Goal: Task Accomplishment & Management: Manage account settings

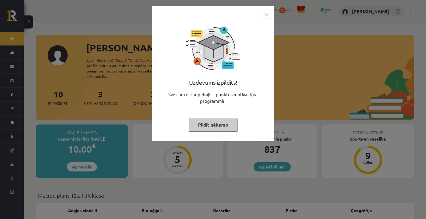
click at [223, 128] on button "Pildīt nākamo" at bounding box center [213, 125] width 49 height 14
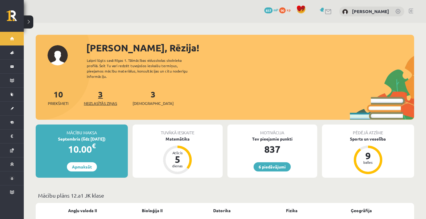
click at [104, 101] on span "Neizlasītās ziņas" at bounding box center [100, 104] width 33 height 6
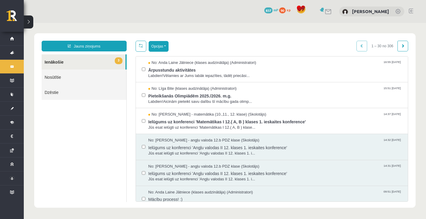
click at [161, 45] on button "Opcijas" at bounding box center [159, 46] width 20 height 11
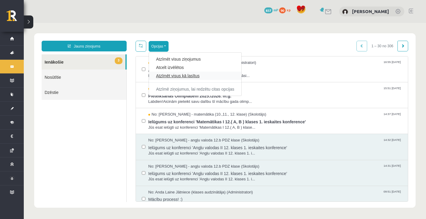
click at [173, 76] on link "Atzīmēt visus kā lasītus" at bounding box center [195, 76] width 78 height 6
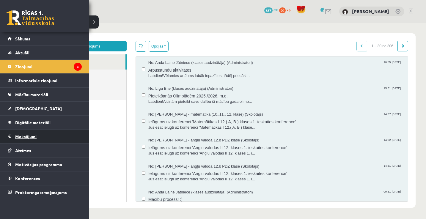
click at [50, 137] on legend "Maksājumi 0" at bounding box center [48, 137] width 67 height 14
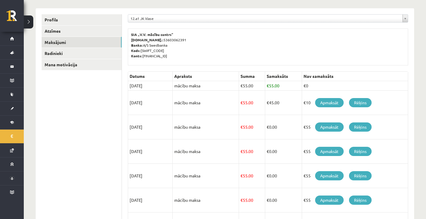
scroll to position [69, 0]
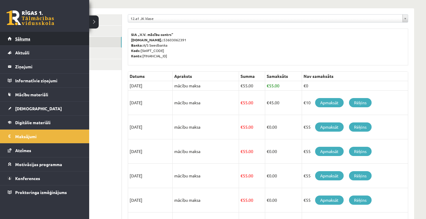
click at [15, 38] on span "Sākums" at bounding box center [22, 38] width 15 height 5
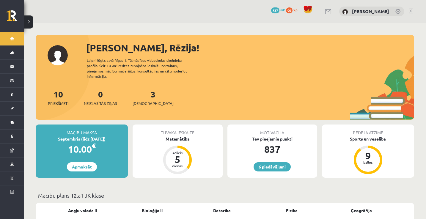
click at [89, 162] on link "Apmaksāt" at bounding box center [82, 166] width 30 height 9
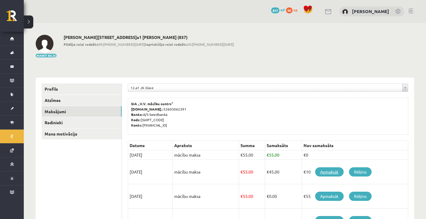
click at [327, 172] on link "Apmaksāt" at bounding box center [329, 172] width 29 height 9
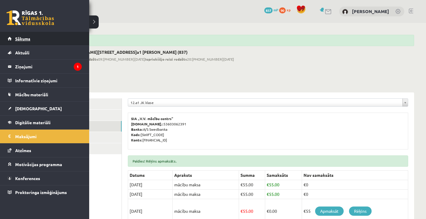
click at [14, 39] on link "Sākums" at bounding box center [45, 39] width 74 height 14
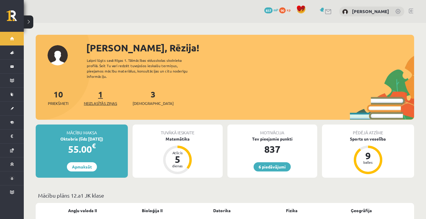
click at [111, 101] on span "Neizlasītās ziņas" at bounding box center [100, 104] width 33 height 6
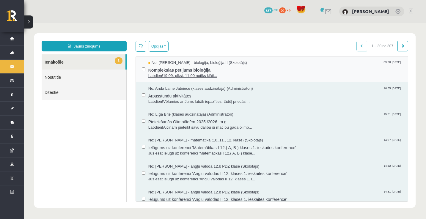
click at [180, 70] on span "Kompleksias pētījums bioloģijā" at bounding box center [275, 69] width 254 height 7
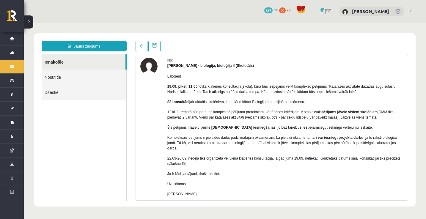
scroll to position [24, 0]
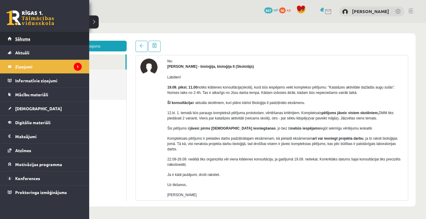
click at [18, 36] on span "Sākums" at bounding box center [22, 38] width 15 height 5
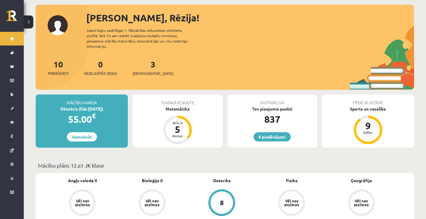
scroll to position [30, 0]
click at [142, 71] on span "[DEMOGRAPHIC_DATA]" at bounding box center [153, 74] width 41 height 6
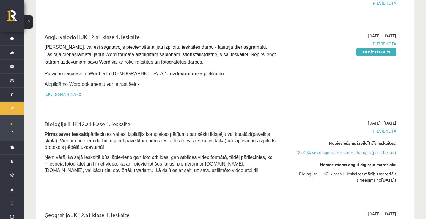
scroll to position [433, 0]
click at [351, 150] on link "12.a1 klases diagnostikas darbs bioloģijā (par 11. klasi)" at bounding box center [340, 153] width 111 height 6
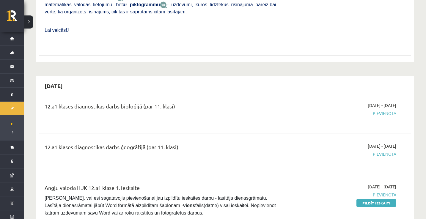
scroll to position [279, 0]
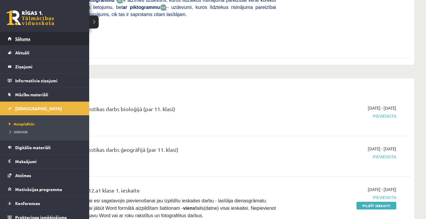
click at [14, 39] on link "Sākums" at bounding box center [45, 39] width 74 height 14
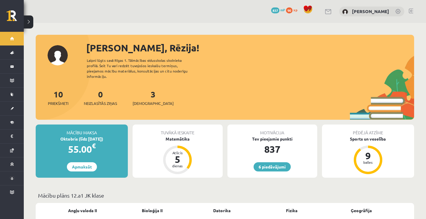
click at [412, 10] on link at bounding box center [411, 11] width 4 height 5
